Goal: Task Accomplishment & Management: Use online tool/utility

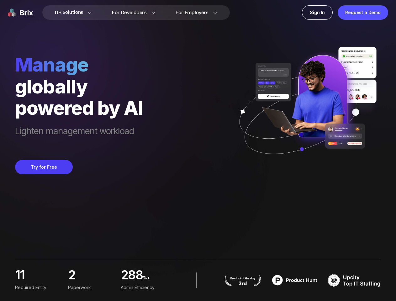
click at [198, 151] on div "manage globally powered by AI Lighten management workload Try for Free" at bounding box center [198, 87] width 366 height 174
click at [363, 13] on div "Request a Demo" at bounding box center [363, 12] width 51 height 14
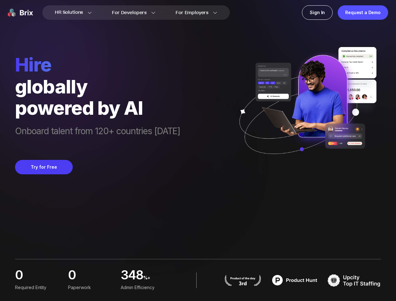
click at [44, 167] on button "Try for Free" at bounding box center [44, 167] width 58 height 14
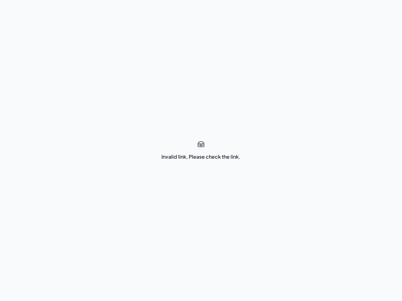
click at [201, 151] on div "Invalid link, Please check the link." at bounding box center [201, 150] width 402 height 301
